Goal: Navigation & Orientation: Go to known website

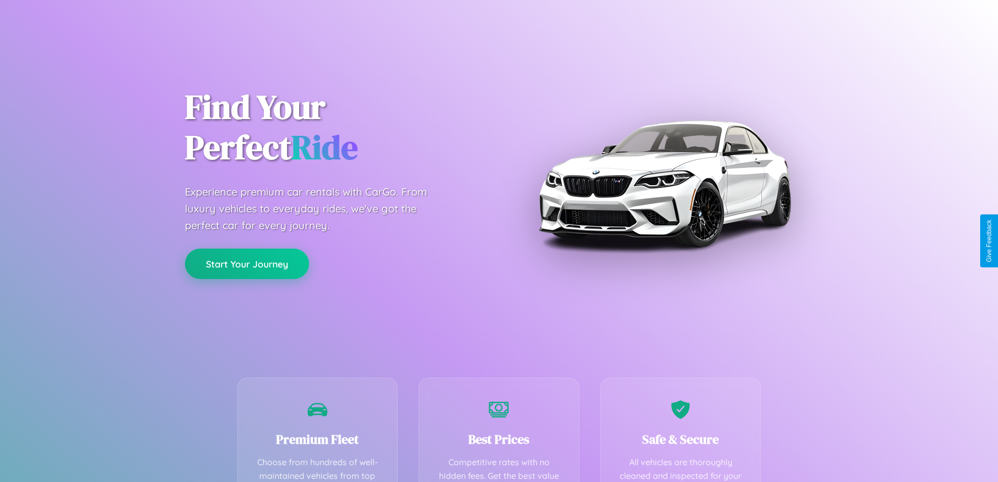
click at [247, 264] on button "Start Your Journey" at bounding box center [247, 263] width 124 height 30
click at [247, 263] on button "Start Your Journey" at bounding box center [247, 263] width 124 height 30
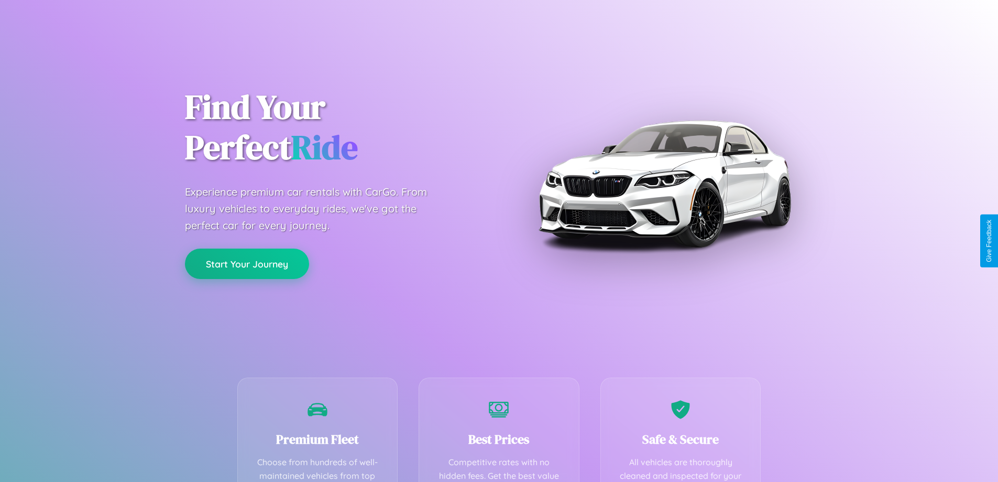
click at [247, 263] on button "Start Your Journey" at bounding box center [247, 263] width 124 height 30
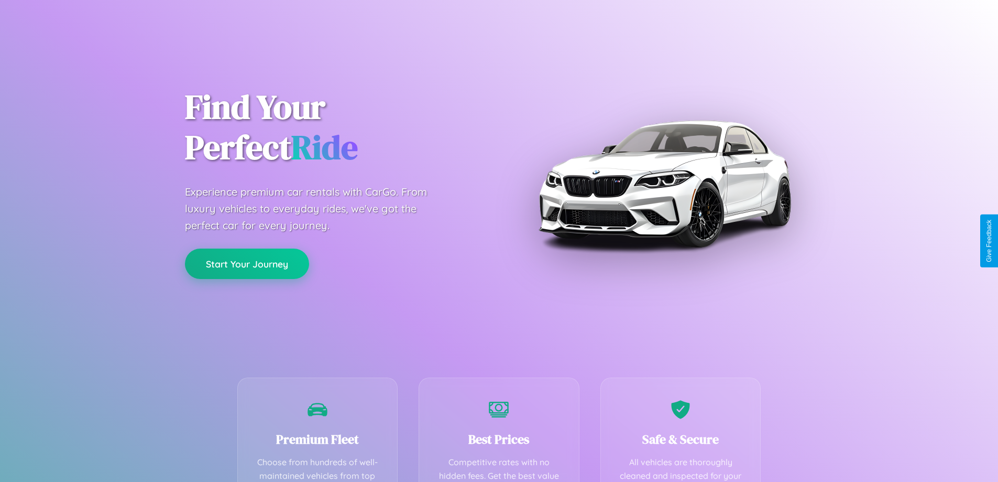
click at [247, 263] on button "Start Your Journey" at bounding box center [247, 263] width 124 height 30
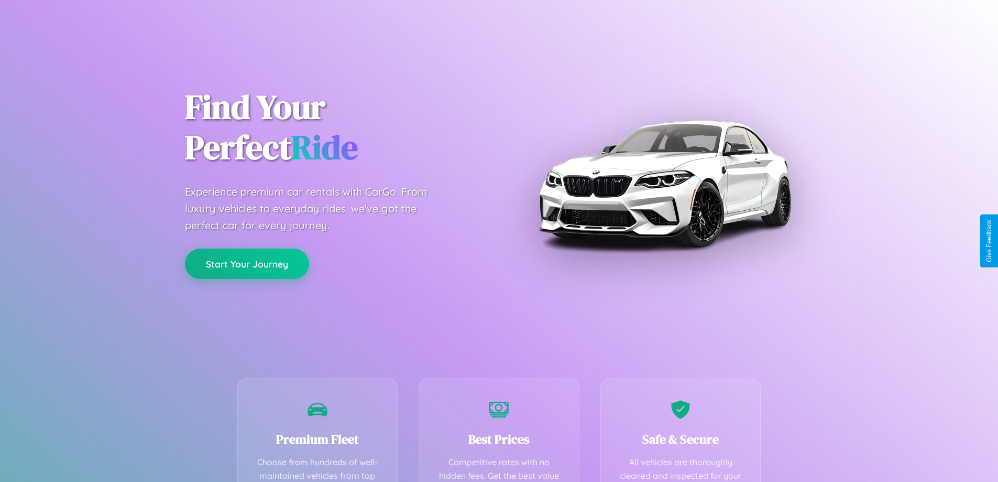
click at [247, 263] on button "Start Your Journey" at bounding box center [247, 263] width 124 height 30
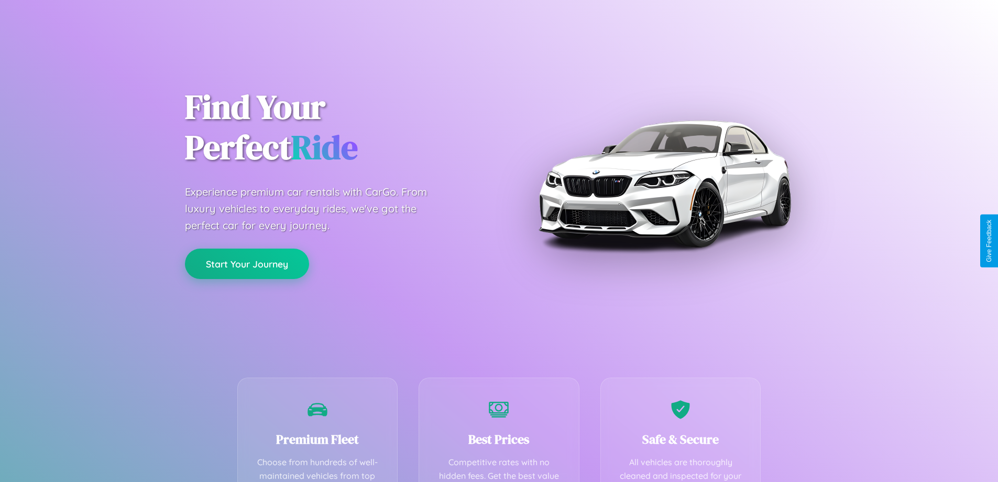
click at [247, 263] on button "Start Your Journey" at bounding box center [247, 263] width 124 height 30
